Goal: Check status: Check status

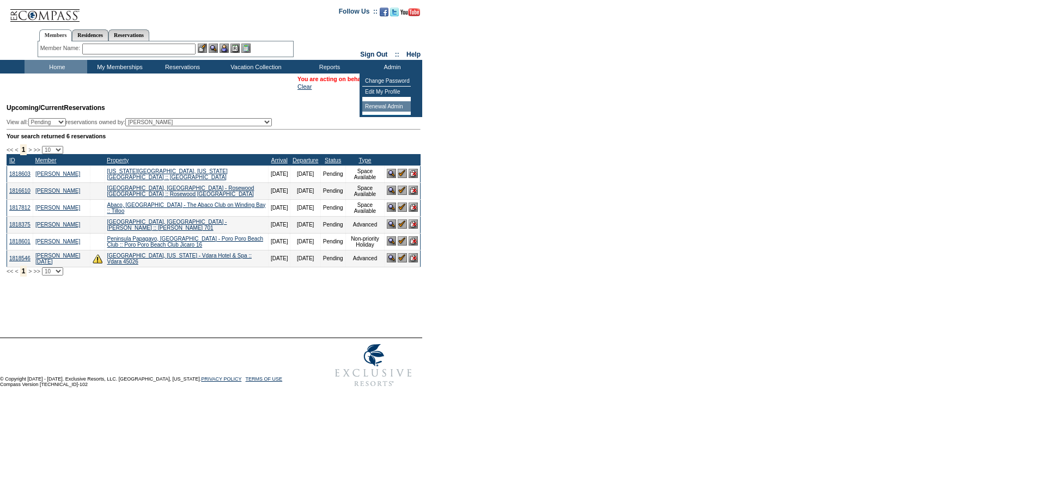
click at [388, 107] on td "Renewal Admin" at bounding box center [386, 106] width 48 height 11
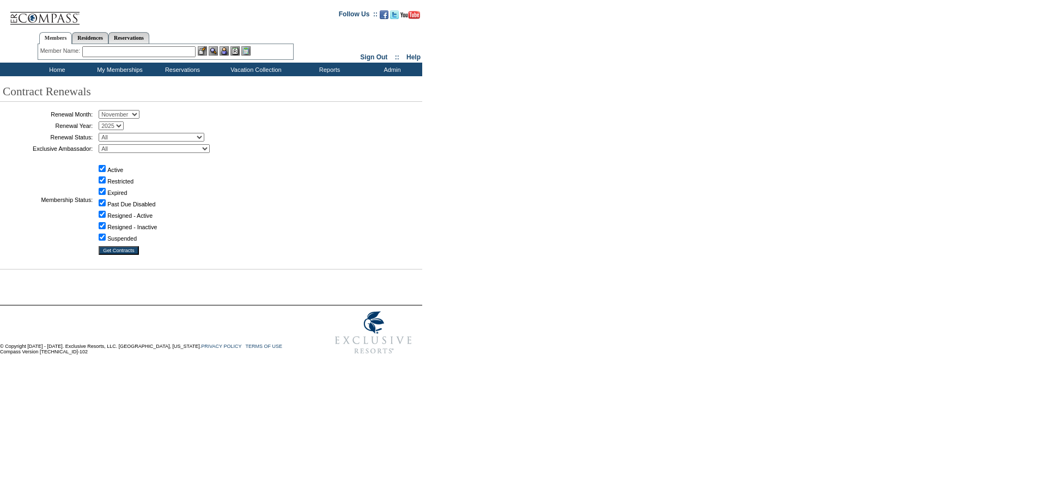
click at [139, 116] on select "January February March April May June July August September October November De…" at bounding box center [119, 114] width 41 height 9
select select "10"
click at [102, 110] on select "January February March April May June July August September October November De…" at bounding box center [119, 114] width 41 height 9
click at [156, 153] on select "All Abell, C. Accounting (MSM), T. Admin, I. Administrator, M. Ambriz, A. Arnas…" at bounding box center [154, 148] width 111 height 9
select select "58317"
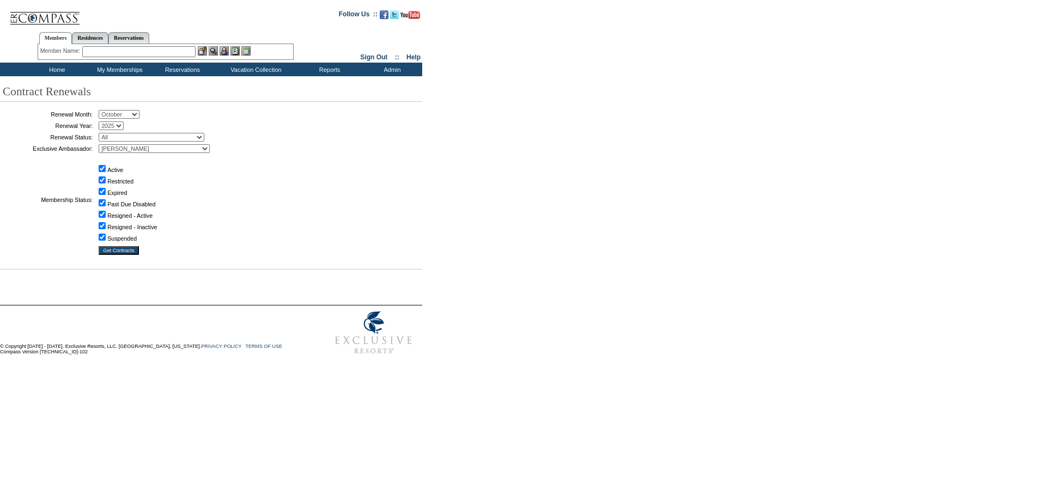
click at [102, 146] on select "All Abell, C. Accounting (MSM), T. Admin, I. Administrator, M. Ambriz, A. Arnas…" at bounding box center [154, 148] width 111 height 9
click at [121, 254] on input "Get Contracts" at bounding box center [119, 250] width 40 height 9
